Goal: Task Accomplishment & Management: Manage account settings

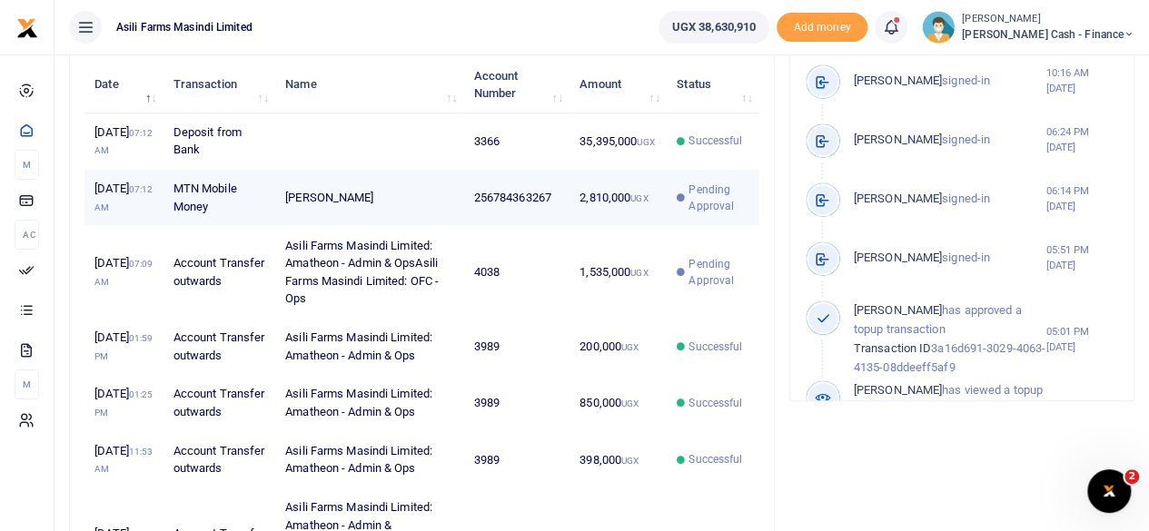
click at [529, 226] on td "256784363267" at bounding box center [516, 198] width 106 height 56
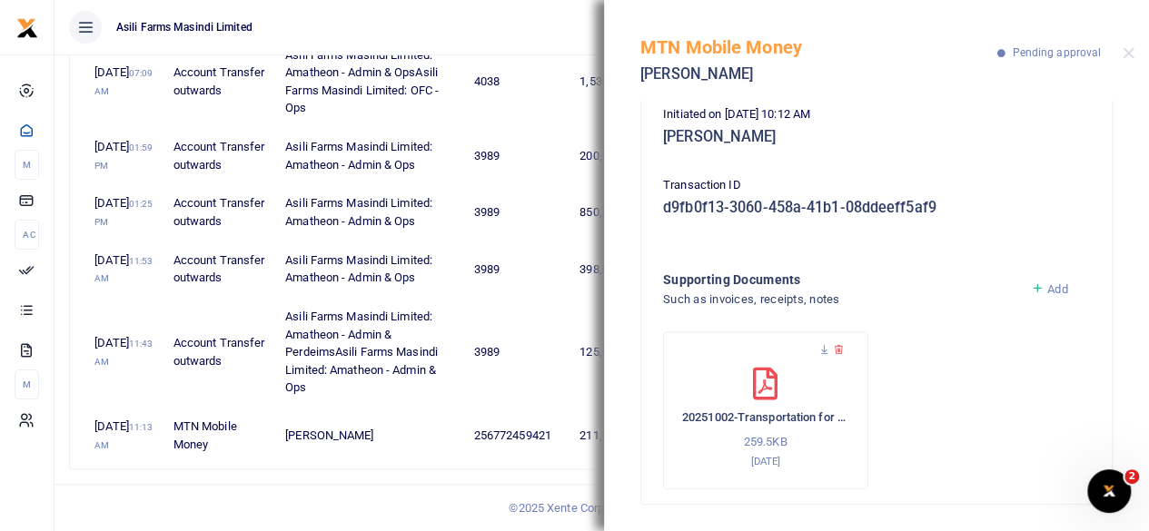
scroll to position [951, 0]
click at [821, 346] on icon at bounding box center [825, 350] width 12 height 12
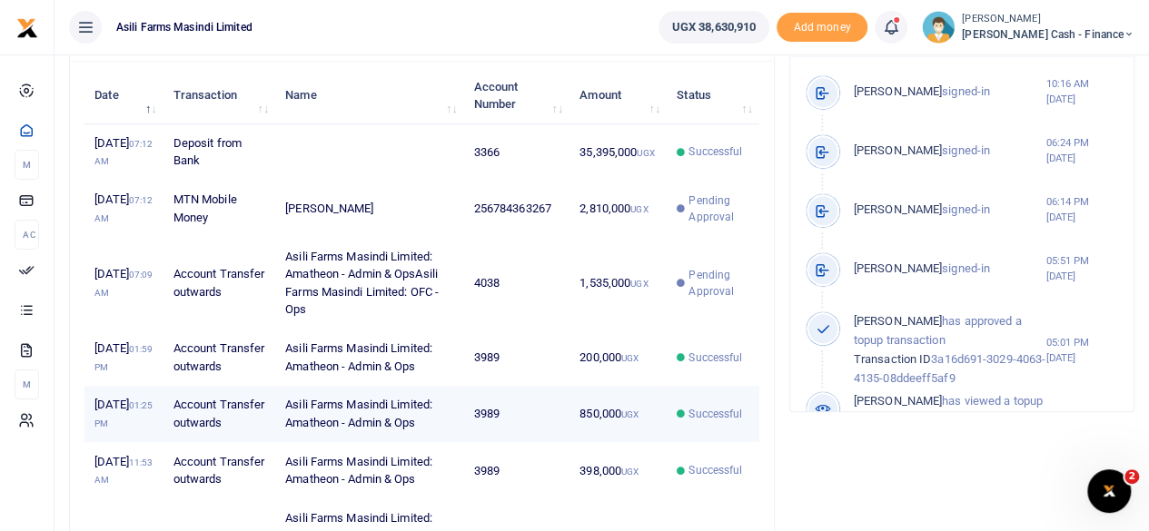
scroll to position [588, 0]
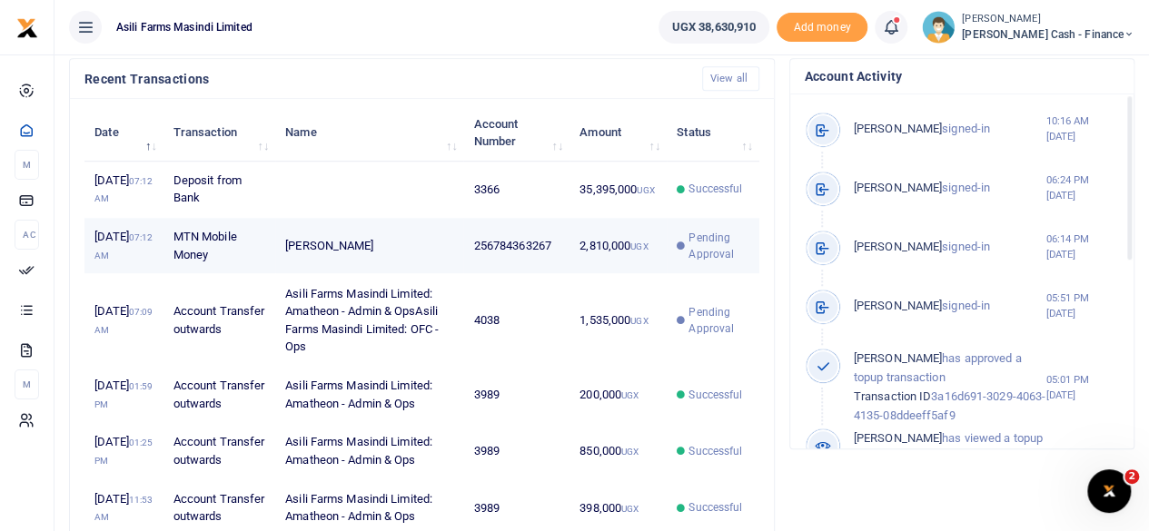
click at [706, 263] on span "Pending Approval" at bounding box center [719, 246] width 60 height 33
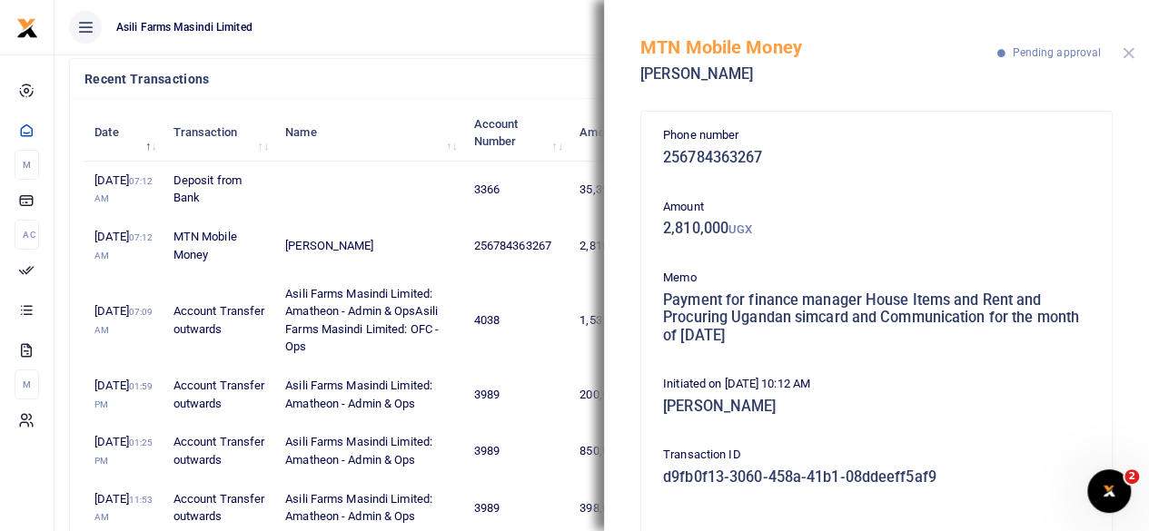
click at [1132, 54] on button "Close" at bounding box center [1129, 53] width 12 height 12
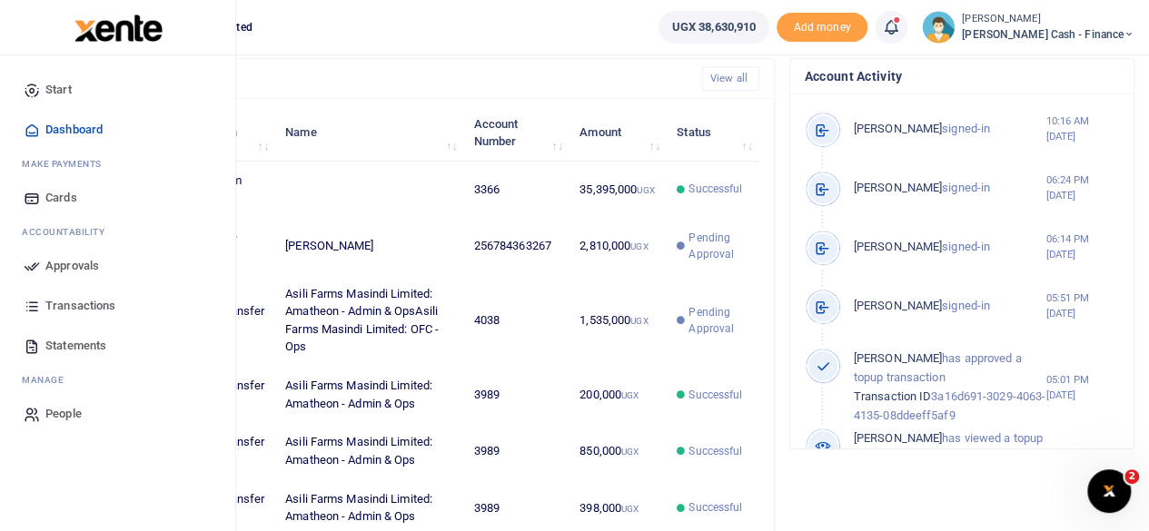
click at [53, 262] on span "Approvals" at bounding box center [72, 266] width 54 height 18
click at [65, 273] on span "Approvals" at bounding box center [72, 266] width 54 height 18
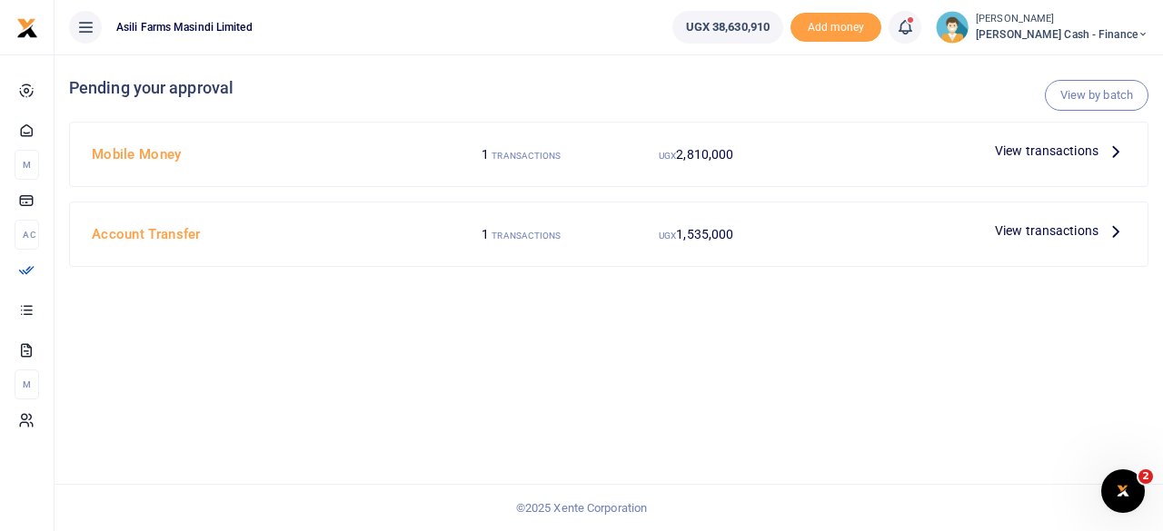
click at [1090, 150] on span "View transactions" at bounding box center [1047, 151] width 104 height 20
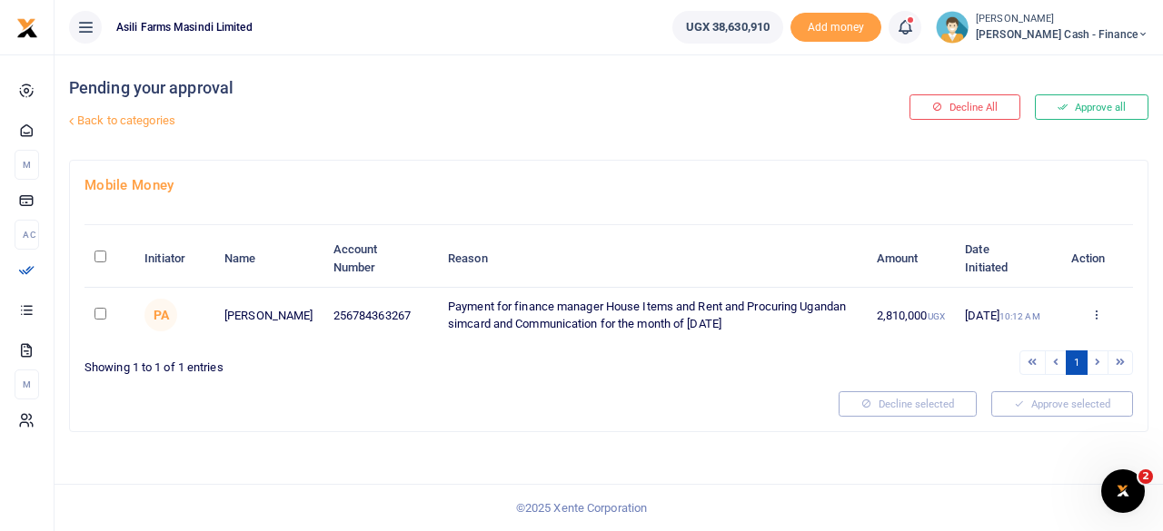
click at [1092, 303] on td "Approve Decline Details" at bounding box center [1096, 315] width 73 height 55
click at [1100, 316] on icon at bounding box center [1096, 314] width 12 height 13
click at [1019, 379] on link "Decline" at bounding box center [1030, 384] width 144 height 25
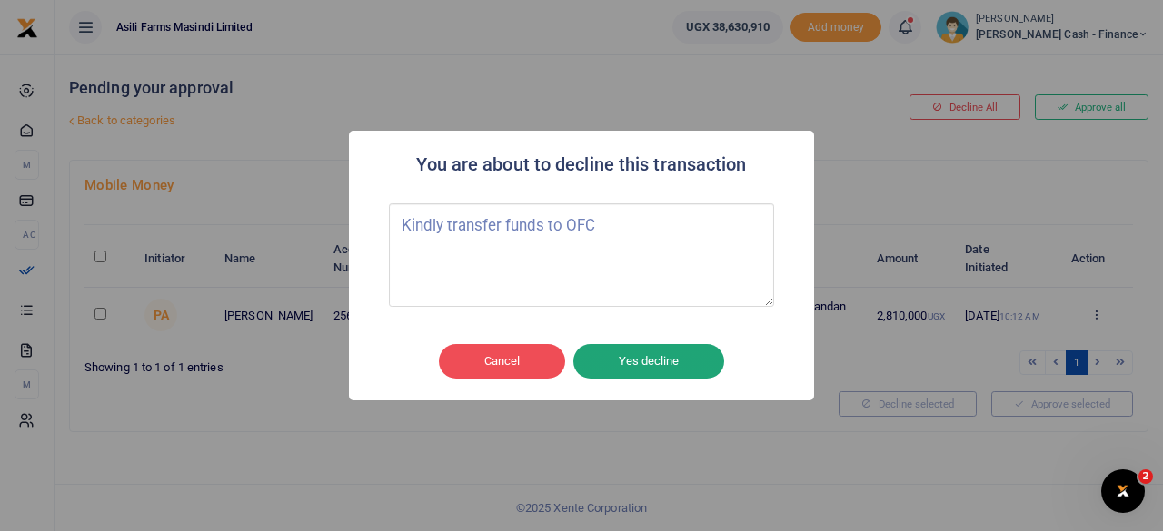
type textarea "Kindly transfer funds to OFC"
click at [649, 360] on button "Yes decline" at bounding box center [648, 361] width 151 height 35
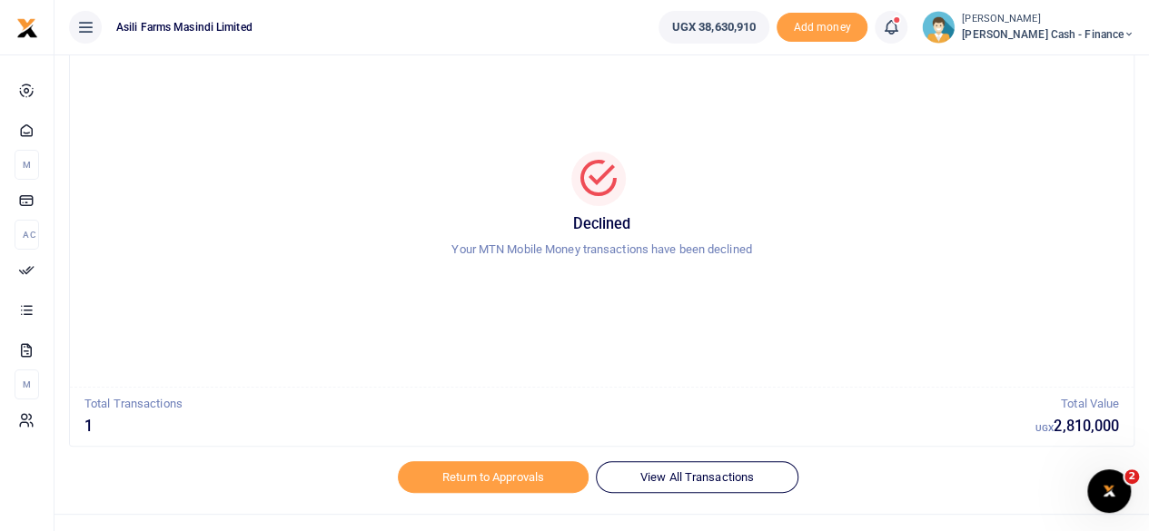
scroll to position [93, 0]
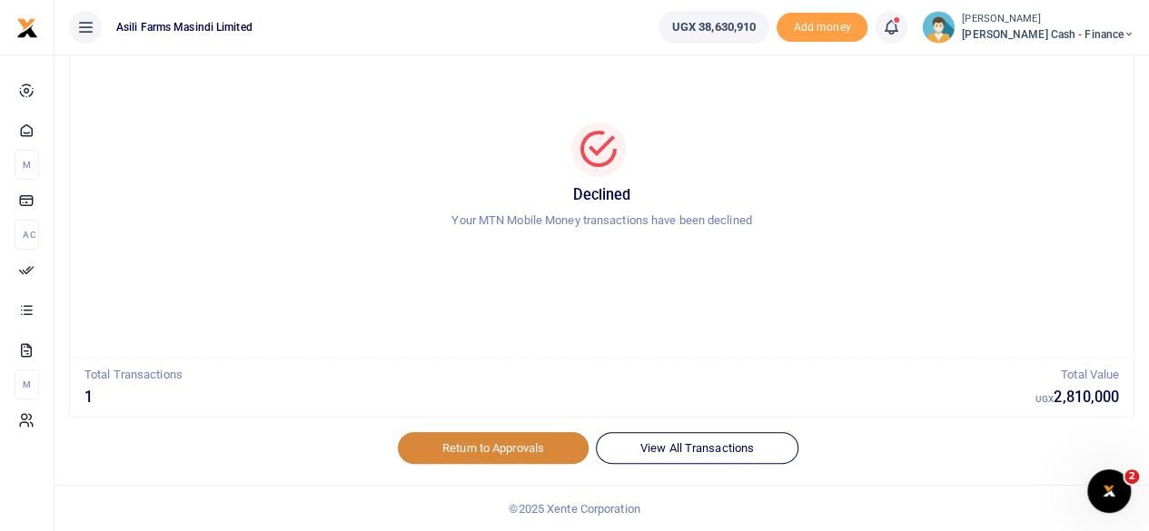
click at [506, 450] on link "Return to Approvals" at bounding box center [493, 447] width 191 height 31
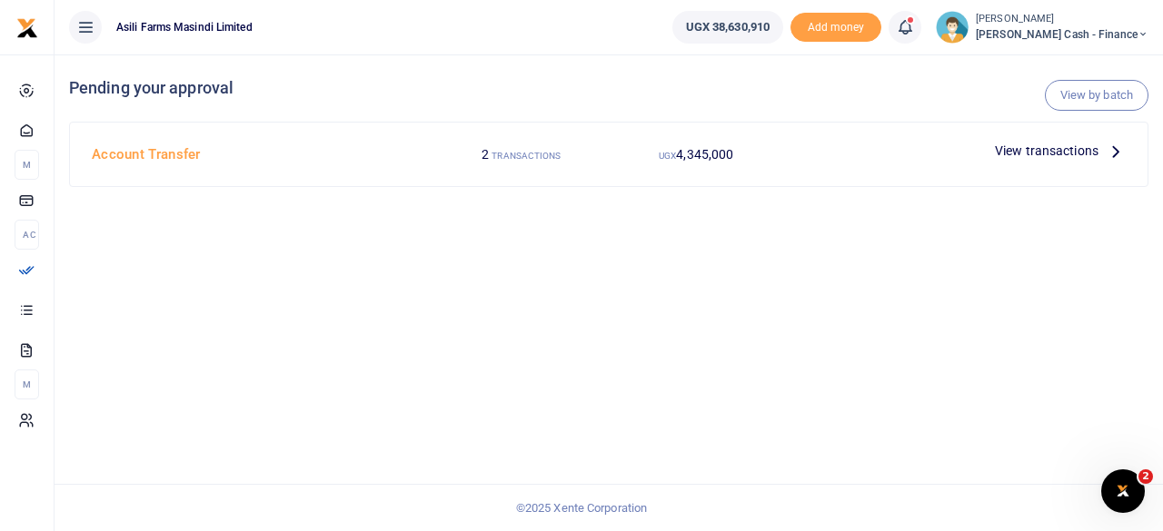
click at [1108, 152] on icon at bounding box center [1116, 151] width 20 height 20
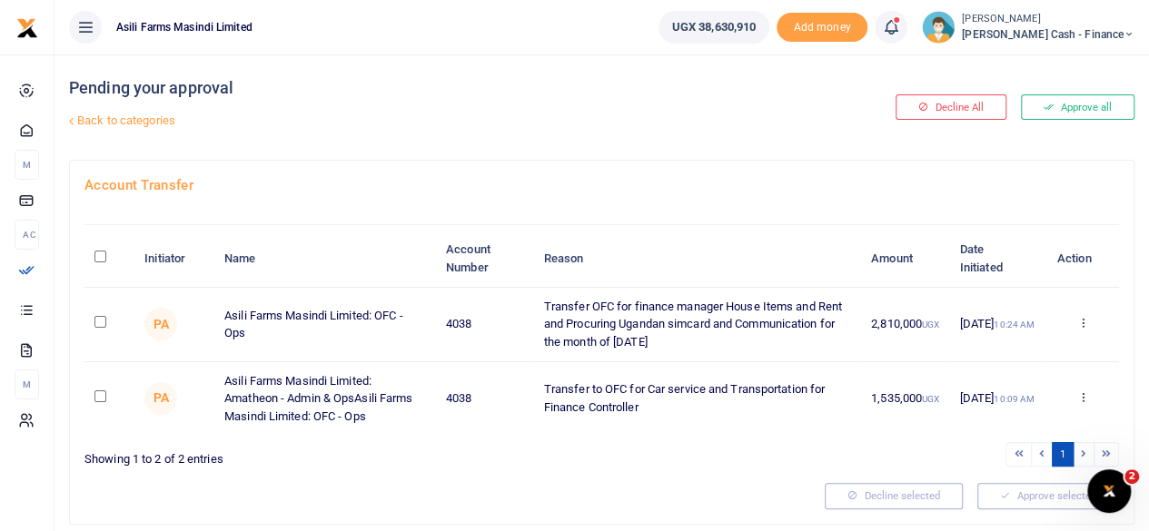
click at [102, 257] on input "\a \a : activate to sort column descending" at bounding box center [100, 257] width 12 height 12
checkbox input "true"
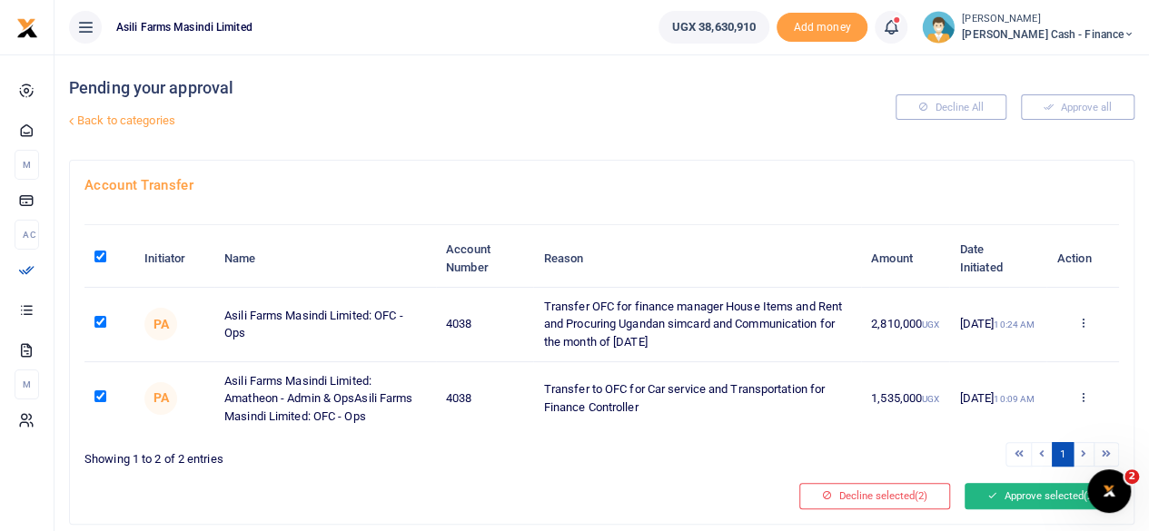
click at [1018, 491] on button "Approve selected (2)" at bounding box center [1042, 495] width 154 height 25
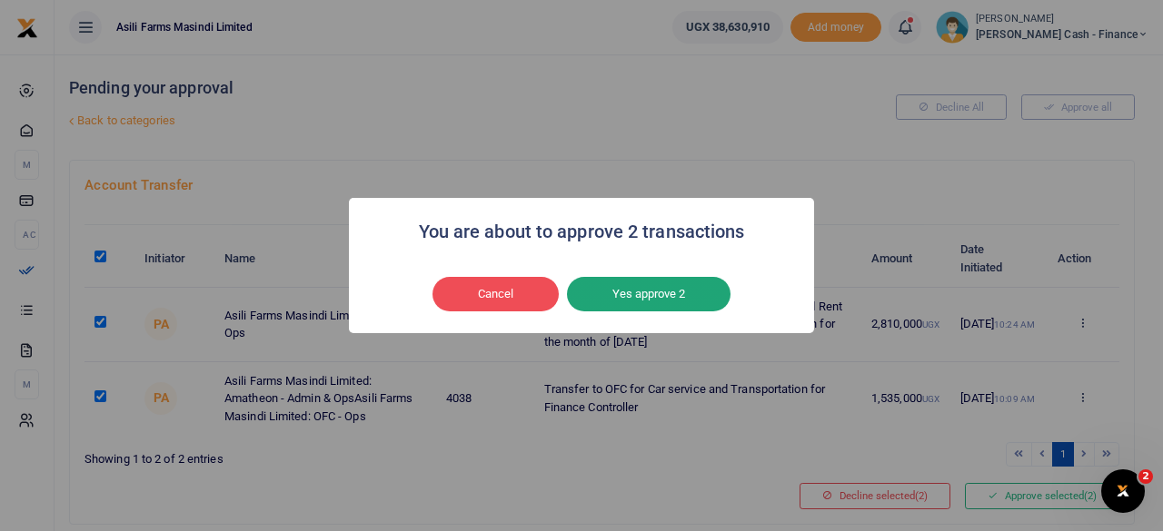
click at [658, 295] on button "Yes approve 2" at bounding box center [649, 294] width 164 height 35
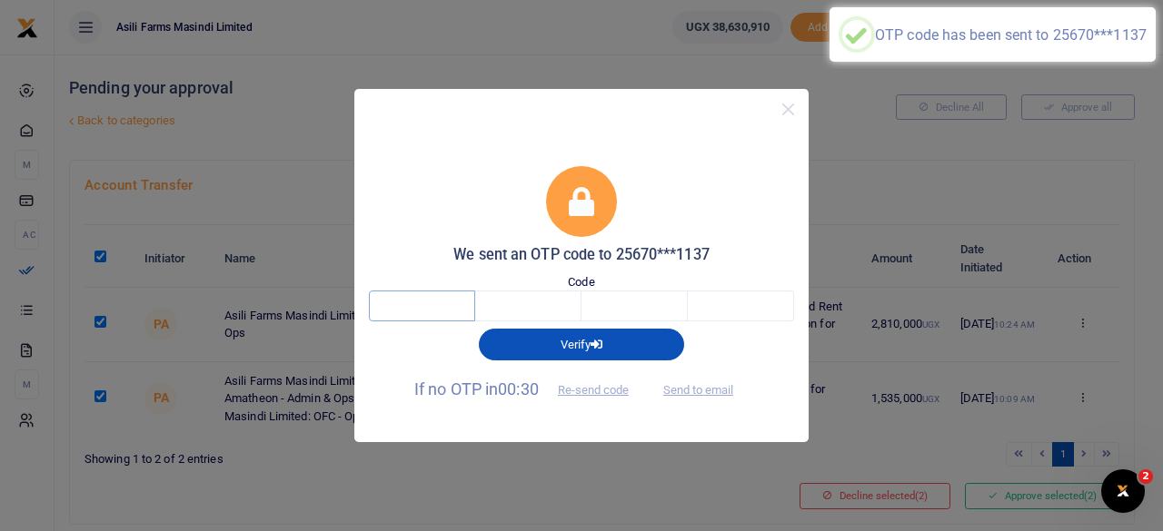
click at [422, 303] on input "text" at bounding box center [422, 306] width 106 height 31
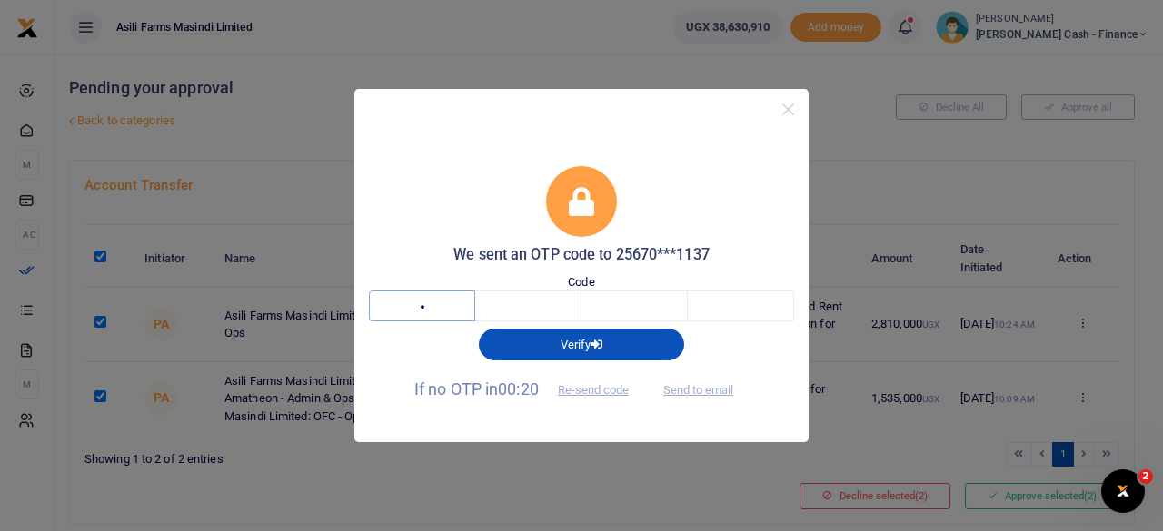
type input "6"
type input "7"
type input "0"
